Goal: Transaction & Acquisition: Purchase product/service

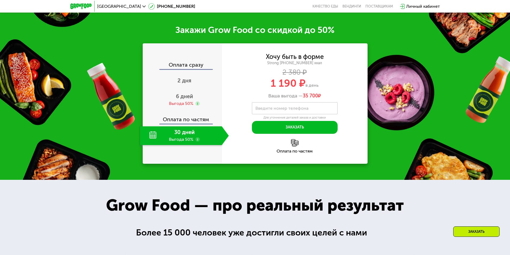
scroll to position [777, 0]
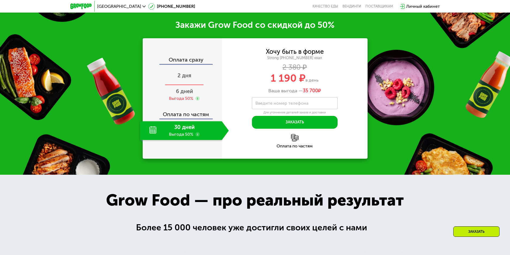
click at [182, 72] on span "2 дня" at bounding box center [185, 75] width 14 height 6
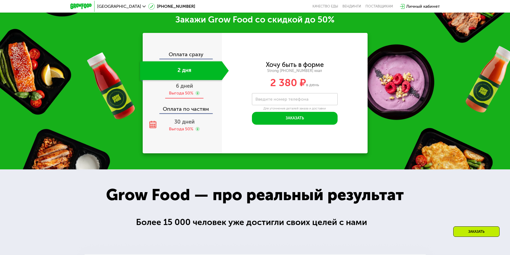
click at [183, 92] on div "6 дней Выгода 50%" at bounding box center [184, 89] width 89 height 19
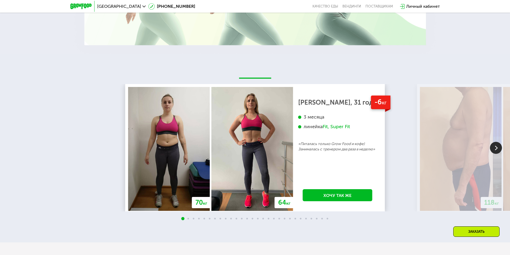
scroll to position [1180, 0]
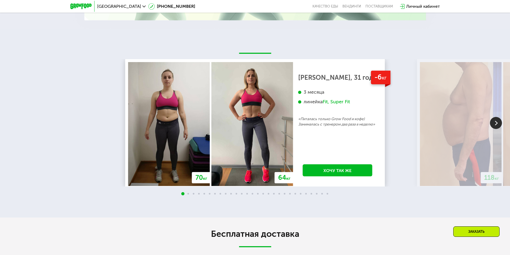
click at [498, 124] on img at bounding box center [496, 123] width 12 height 12
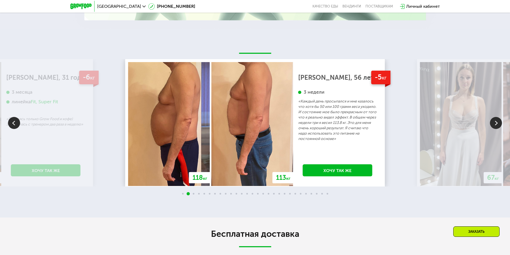
click at [498, 124] on img at bounding box center [496, 123] width 12 height 12
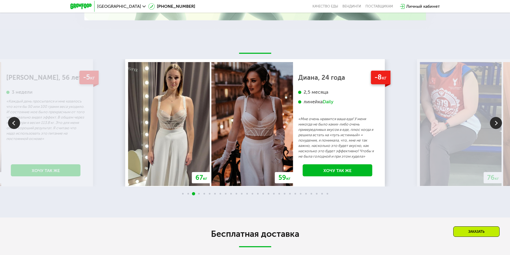
click at [498, 124] on img at bounding box center [496, 123] width 12 height 12
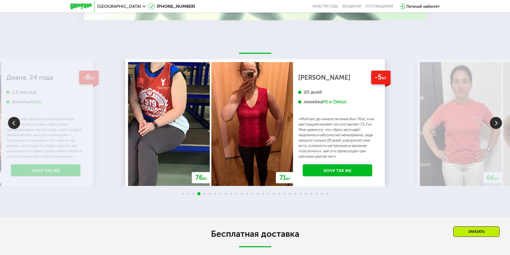
click at [498, 124] on img at bounding box center [496, 123] width 12 height 12
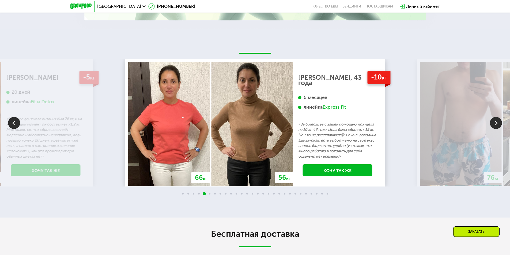
click at [498, 124] on img at bounding box center [496, 123] width 12 height 12
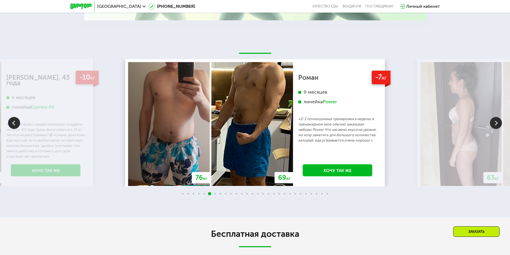
click at [498, 123] on img at bounding box center [496, 123] width 12 height 12
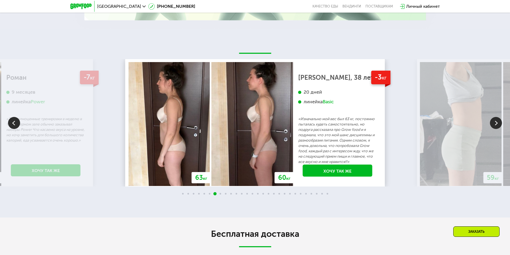
click at [499, 122] on img at bounding box center [496, 123] width 12 height 12
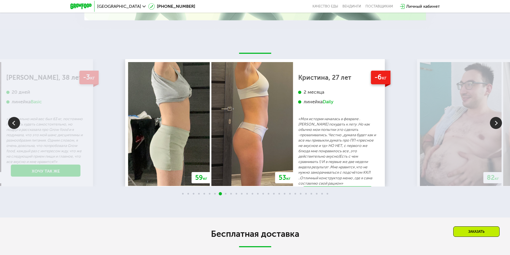
click at [497, 121] on img at bounding box center [496, 123] width 12 height 12
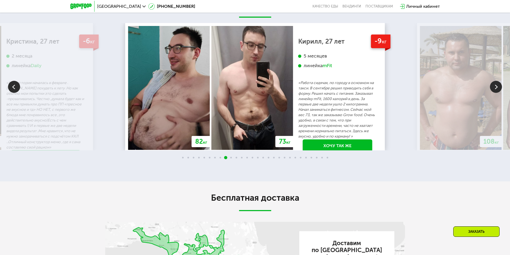
scroll to position [1207, 0]
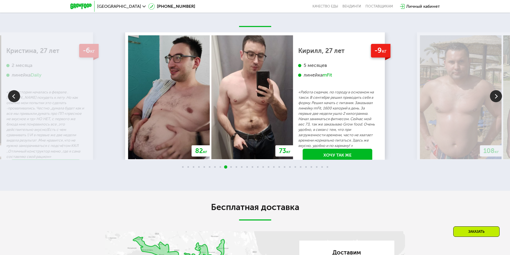
click at [498, 98] on img at bounding box center [496, 96] width 12 height 12
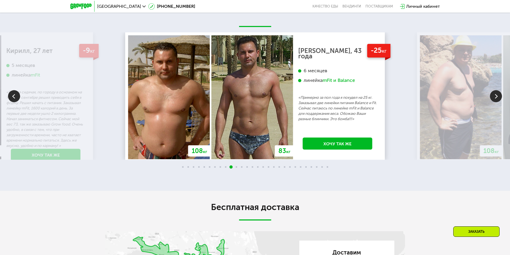
click at [494, 99] on img at bounding box center [496, 96] width 12 height 12
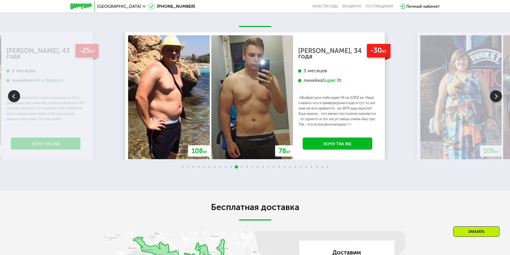
click at [494, 99] on img at bounding box center [496, 96] width 12 height 12
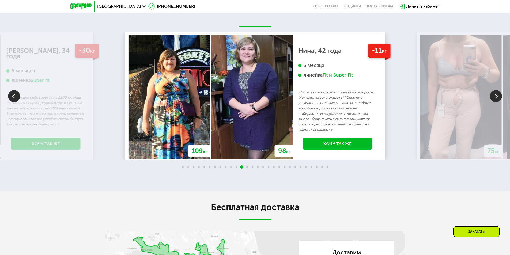
click at [498, 93] on img at bounding box center [496, 96] width 12 height 12
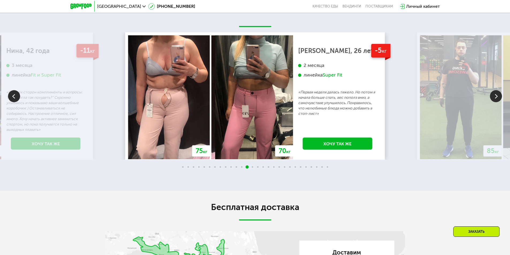
click at [498, 93] on img at bounding box center [496, 96] width 12 height 12
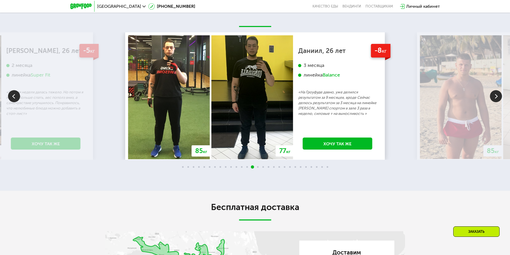
click at [498, 93] on img at bounding box center [496, 96] width 12 height 12
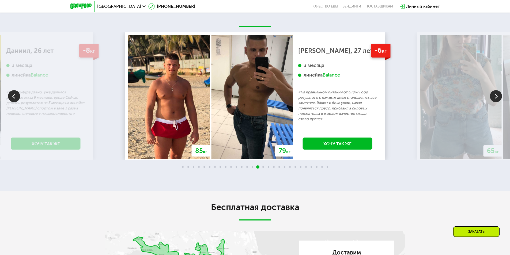
click at [498, 93] on img at bounding box center [496, 96] width 12 height 12
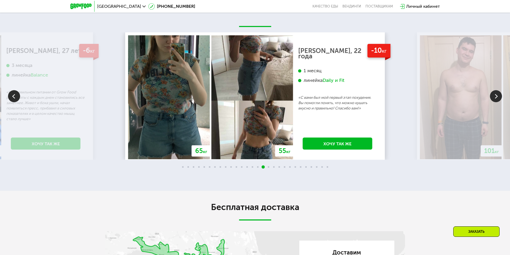
click at [498, 93] on img at bounding box center [496, 96] width 12 height 12
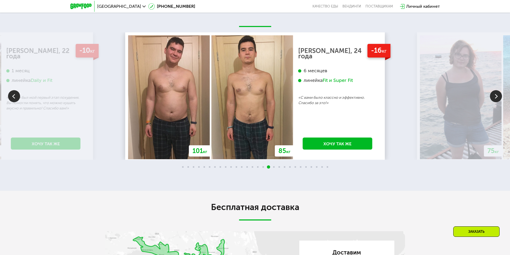
click at [498, 93] on img at bounding box center [496, 96] width 12 height 12
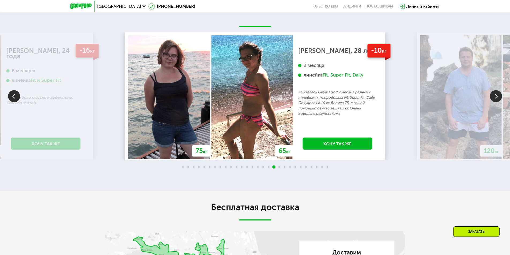
click at [498, 93] on img at bounding box center [496, 96] width 12 height 12
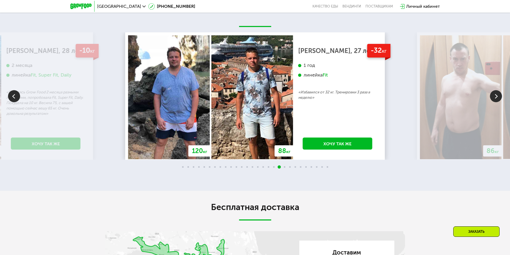
click at [498, 93] on img at bounding box center [496, 96] width 12 height 12
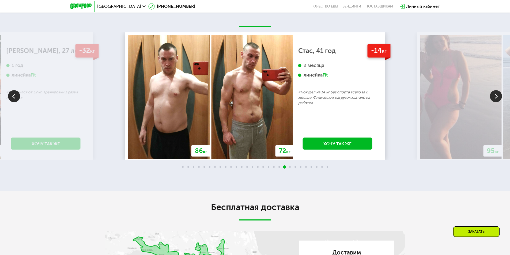
click at [495, 95] on img at bounding box center [496, 96] width 12 height 12
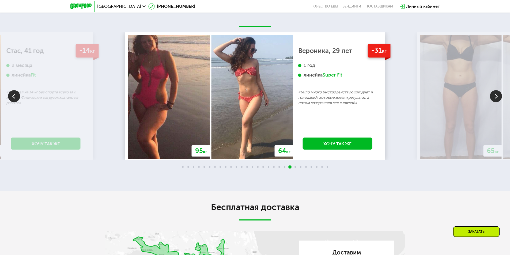
click at [493, 96] on img at bounding box center [496, 96] width 12 height 12
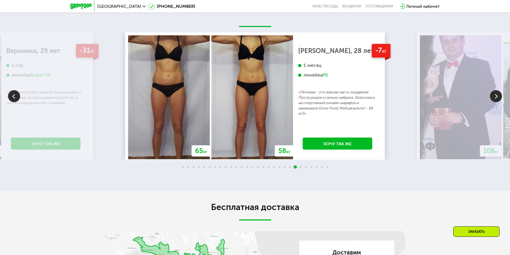
click at [493, 96] on img at bounding box center [496, 96] width 12 height 12
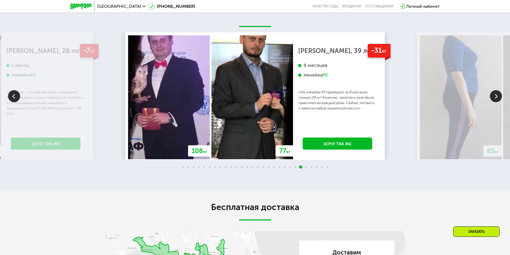
click at [493, 96] on img at bounding box center [496, 96] width 12 height 12
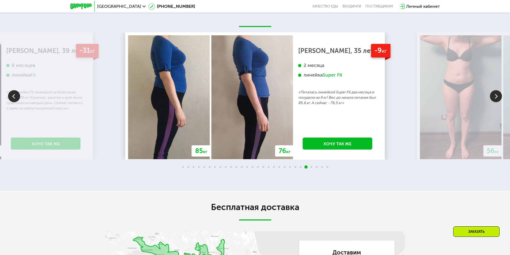
click at [493, 96] on img at bounding box center [496, 96] width 12 height 12
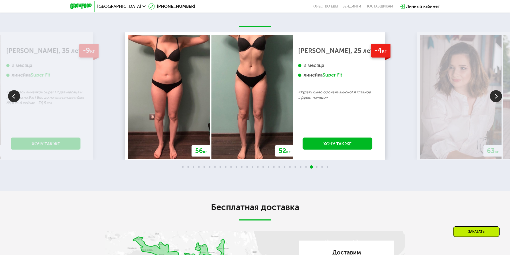
click at [493, 96] on img at bounding box center [496, 96] width 12 height 12
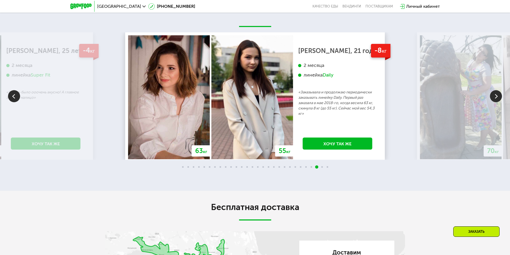
click at [493, 96] on img at bounding box center [496, 96] width 12 height 12
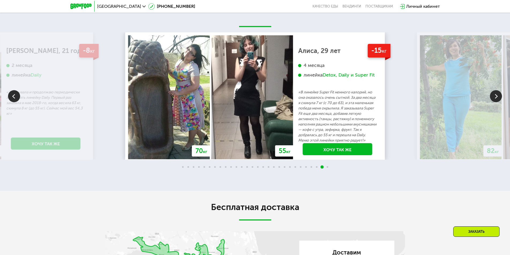
click at [493, 96] on img at bounding box center [496, 96] width 12 height 12
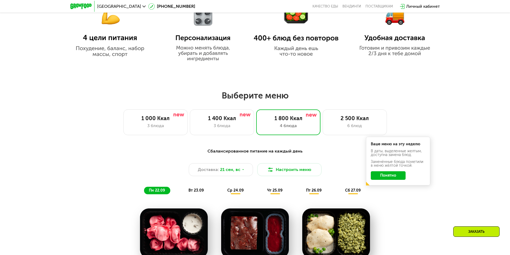
scroll to position [350, 0]
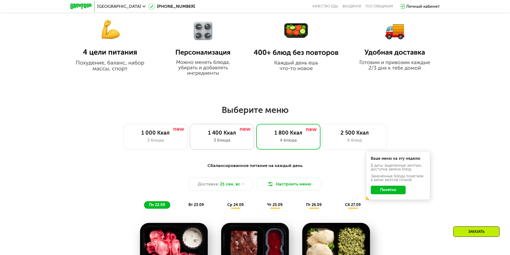
click at [231, 138] on div "1 400 Ккал 3 блюда" at bounding box center [222, 137] width 64 height 26
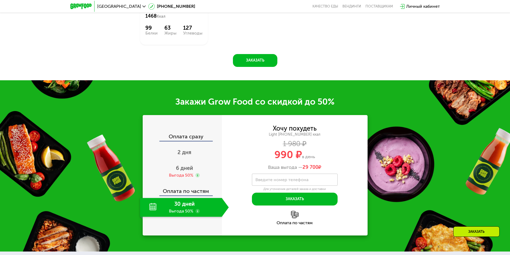
scroll to position [698, 0]
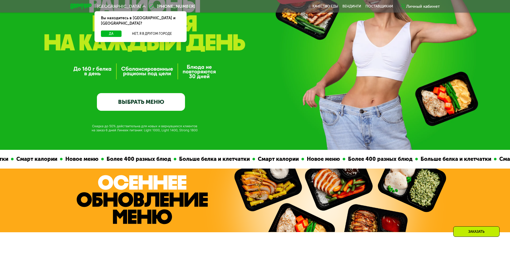
click at [143, 104] on link "ВЫБРАТЬ МЕНЮ" at bounding box center [141, 102] width 88 height 18
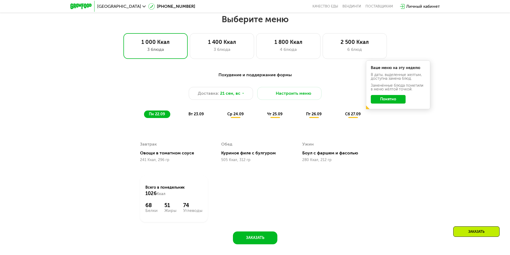
scroll to position [444, 0]
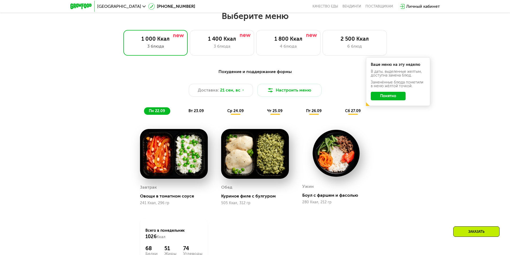
click at [378, 97] on button "Понятно" at bounding box center [388, 96] width 35 height 9
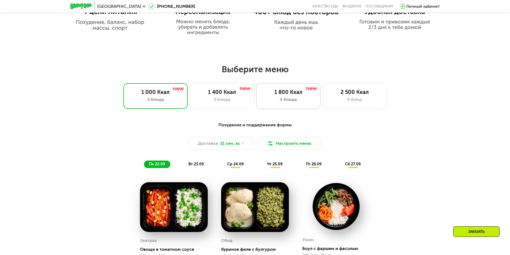
scroll to position [391, 0]
click at [287, 146] on button "Настроить меню" at bounding box center [289, 143] width 64 height 13
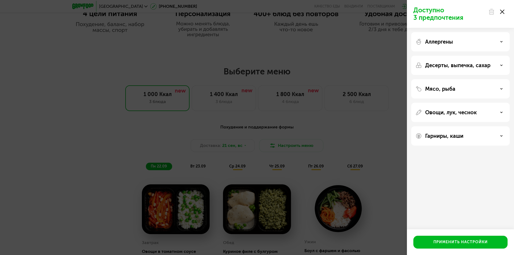
click at [465, 44] on div "Аллергены" at bounding box center [461, 42] width 90 height 6
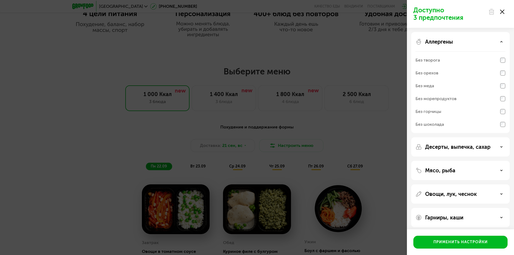
drag, startPoint x: 449, startPoint y: 45, endPoint x: 443, endPoint y: 49, distance: 7.2
click at [448, 46] on div "Аллергены Без творога Без орехов Без меда Без морепродуктов Без горчицы Без шок…" at bounding box center [460, 82] width 99 height 101
click at [442, 37] on div "Аллергены Без творога Без орехов Без меда Без морепродуктов Без горчицы Без шок…" at bounding box center [460, 82] width 99 height 101
click at [441, 39] on p "Аллергены" at bounding box center [439, 42] width 28 height 6
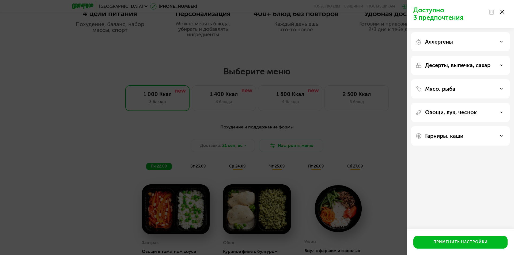
click at [439, 90] on p "Мясо, рыба" at bounding box center [440, 89] width 30 height 6
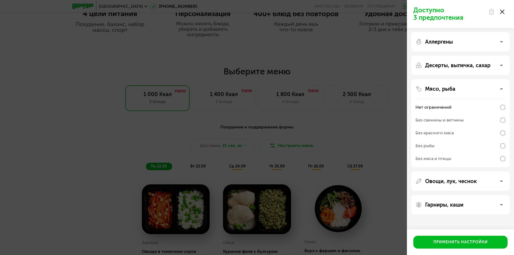
click at [438, 89] on p "Мясо, рыба" at bounding box center [440, 89] width 30 height 6
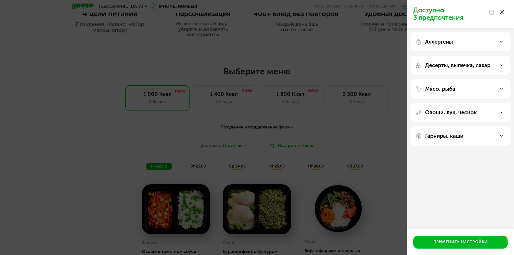
click at [501, 14] on icon at bounding box center [502, 12] width 4 height 4
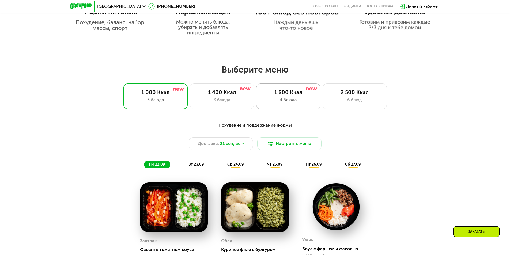
click at [281, 95] on div "1 800 Ккал" at bounding box center [288, 92] width 53 height 6
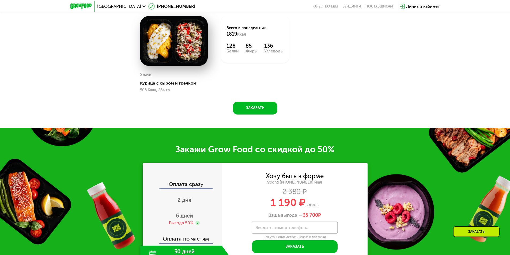
scroll to position [739, 0]
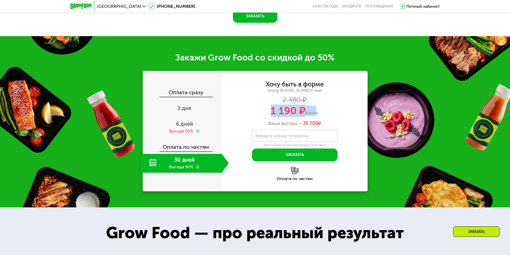
drag, startPoint x: 277, startPoint y: 115, endPoint x: 315, endPoint y: 116, distance: 37.3
click at [315, 116] on div "1 190 ₽ в день" at bounding box center [295, 111] width 146 height 10
click at [331, 115] on div "1 190 ₽ в день" at bounding box center [295, 111] width 146 height 10
drag, startPoint x: 277, startPoint y: 113, endPoint x: 328, endPoint y: 113, distance: 50.6
click at [328, 113] on div "1 190 ₽ в день" at bounding box center [295, 111] width 146 height 10
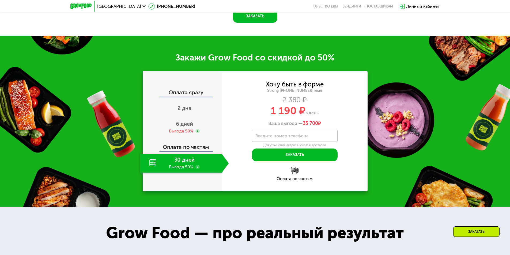
click at [328, 113] on div "1 190 ₽ в день" at bounding box center [295, 111] width 146 height 10
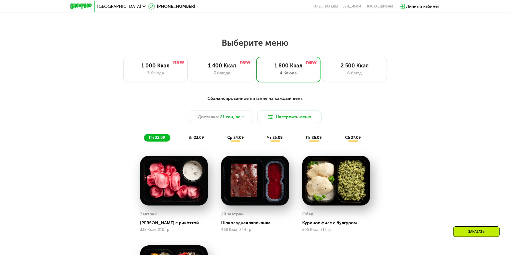
scroll to position [364, 0]
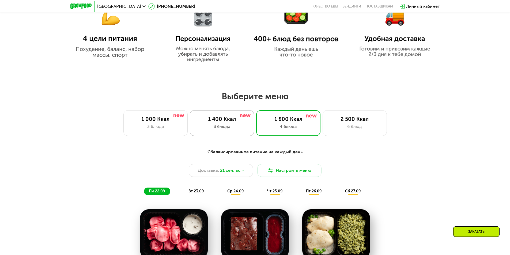
click at [233, 126] on div "3 блюда" at bounding box center [222, 126] width 53 height 6
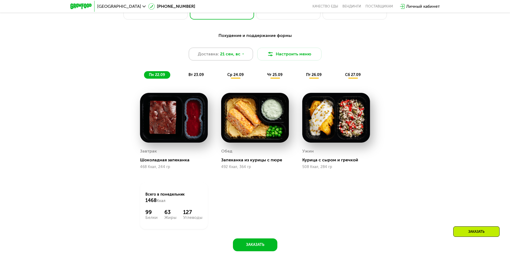
scroll to position [471, 0]
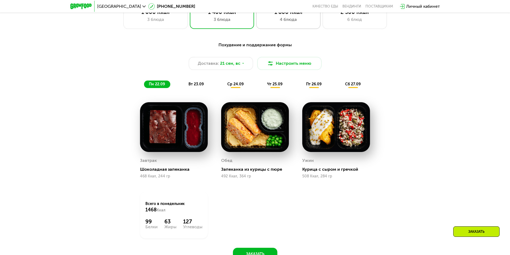
click at [279, 29] on div "1 800 Ккал 4 блюда" at bounding box center [288, 16] width 64 height 26
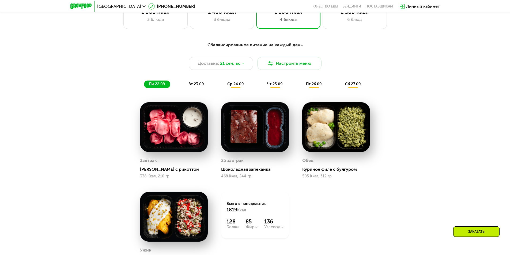
click at [195, 85] on span "вт 23.09" at bounding box center [196, 84] width 15 height 5
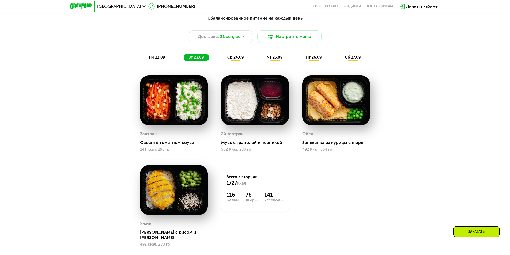
scroll to position [524, 0]
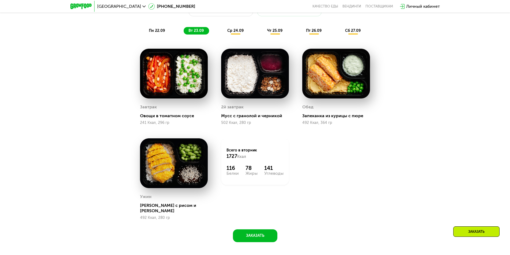
click at [237, 36] on div "Сбалансированное питание на каждый день Доставка: 21 сен, вс Настроить меню пн …" at bounding box center [255, 11] width 324 height 53
click at [237, 35] on div "ср 24.09" at bounding box center [236, 30] width 27 height 7
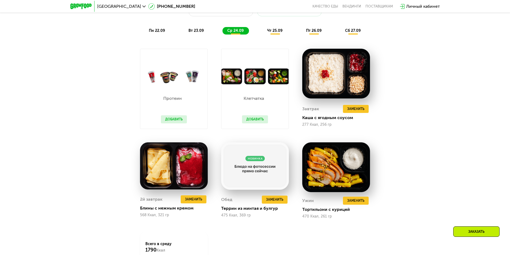
click at [272, 32] on span "чт 25.09" at bounding box center [274, 30] width 15 height 5
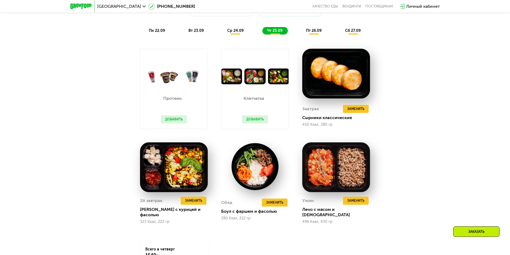
click at [310, 31] on span "пт 26.09" at bounding box center [314, 30] width 16 height 5
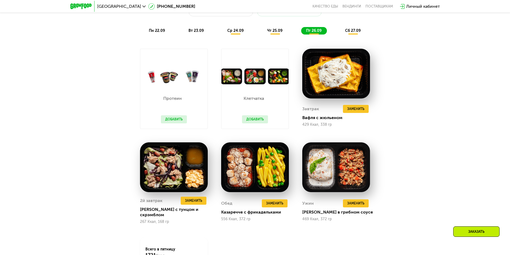
click at [352, 33] on span "сб 27.09" at bounding box center [353, 30] width 16 height 5
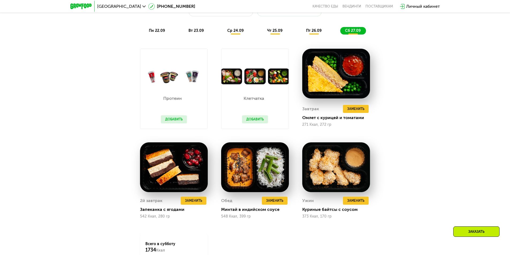
drag, startPoint x: 271, startPoint y: 35, endPoint x: 266, endPoint y: 35, distance: 4.3
click at [270, 35] on div "чт 25.09" at bounding box center [274, 30] width 25 height 7
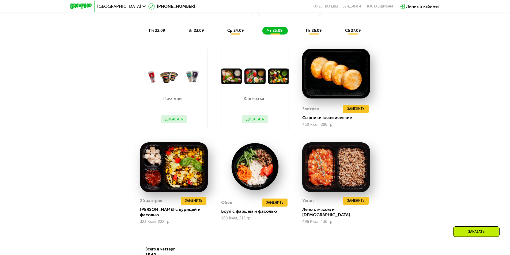
click at [238, 33] on span "ср 24.09" at bounding box center [235, 30] width 16 height 5
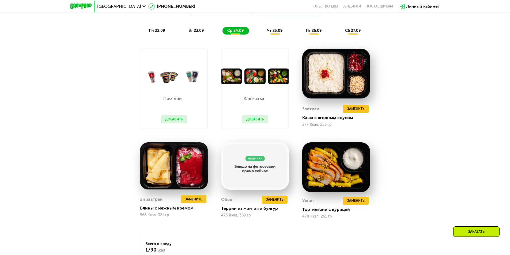
drag, startPoint x: 213, startPoint y: 36, endPoint x: 192, endPoint y: 36, distance: 20.9
click at [210, 35] on div "пн 22.09 вт 23.09 ср 24.09 чт 25.09 пт 26.09 сб 27.09" at bounding box center [255, 30] width 222 height 7
click at [192, 35] on div "вт 23.09" at bounding box center [196, 30] width 25 height 7
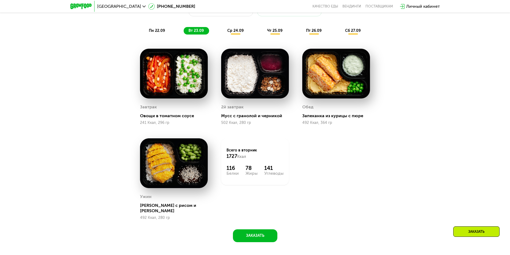
drag, startPoint x: 160, startPoint y: 34, endPoint x: 157, endPoint y: 34, distance: 3.5
click at [160, 33] on span "пн 22.09" at bounding box center [157, 30] width 16 height 5
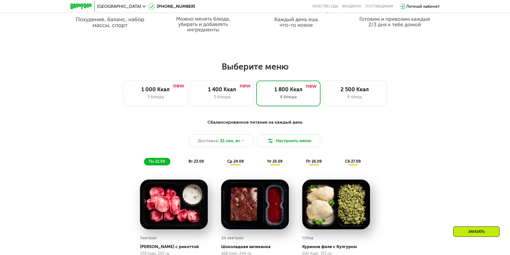
scroll to position [391, 0]
